Goal: Information Seeking & Learning: Stay updated

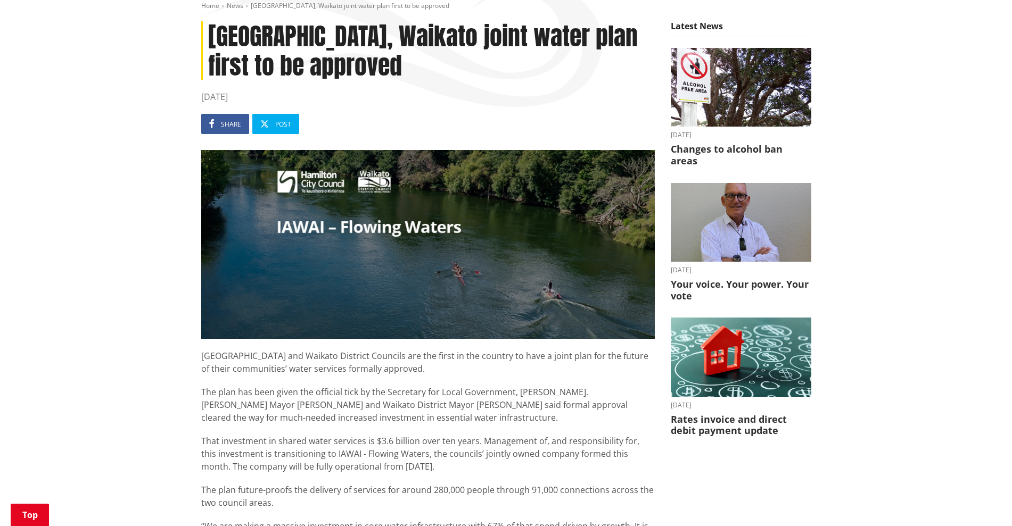
scroll to position [133, 0]
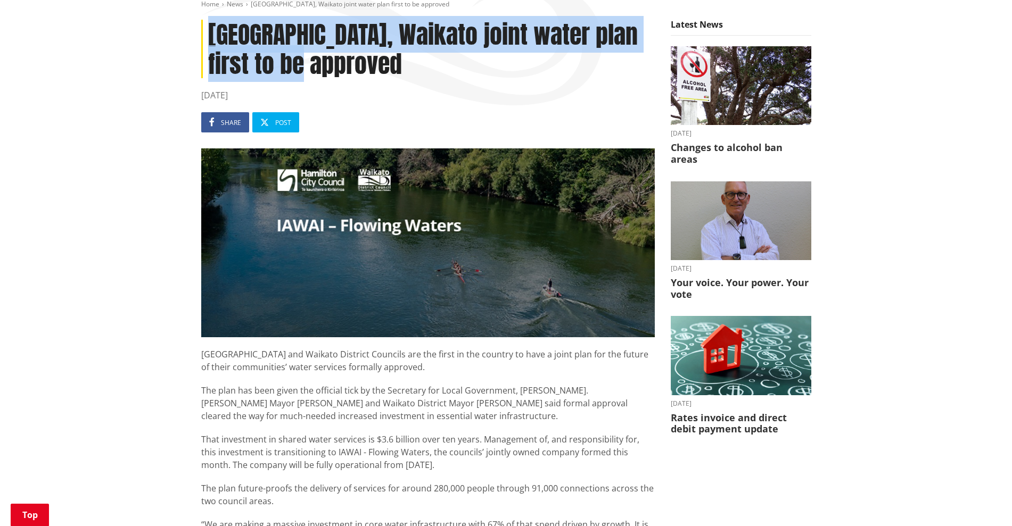
drag, startPoint x: 306, startPoint y: 66, endPoint x: 208, endPoint y: 21, distance: 107.4
click at [208, 21] on h1 "Hamilton, Waikato joint water plan first to be approved" at bounding box center [427, 49] width 453 height 59
copy h1 "Hamilton, Waikato joint water plan first to be approved"
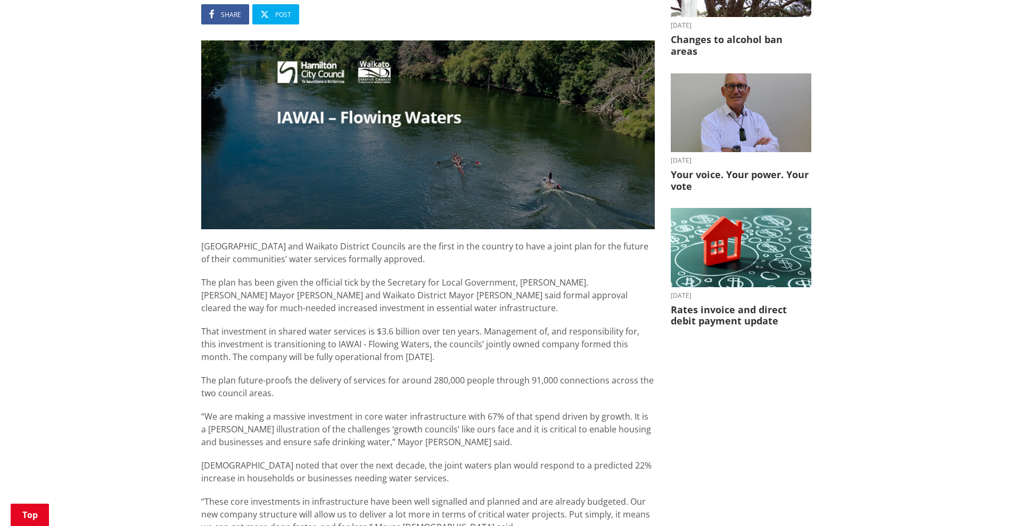
scroll to position [399, 0]
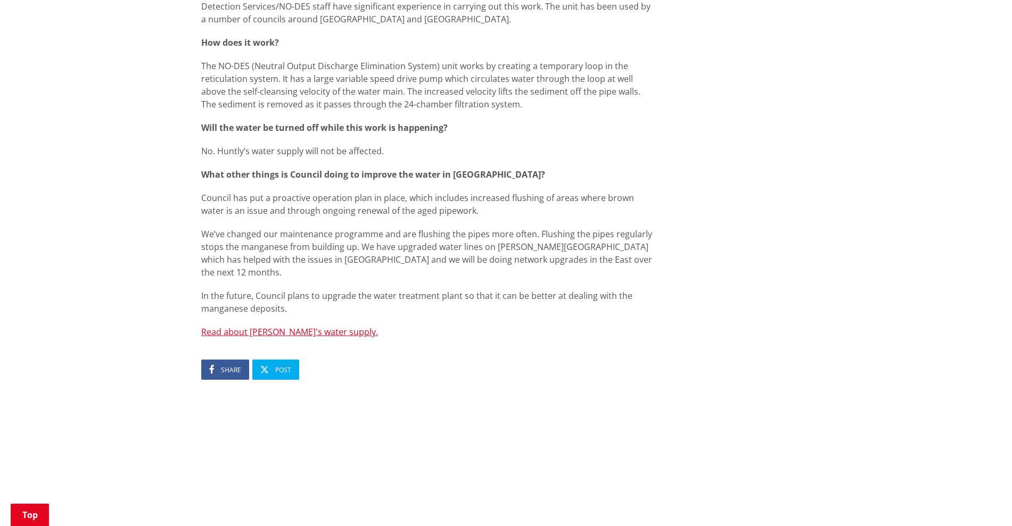
scroll to position [399, 0]
